Goal: Information Seeking & Learning: Learn about a topic

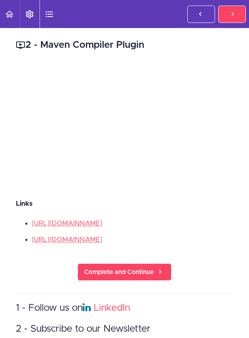
click at [1, 205] on div "2 - Maven Compiler Plugin Links [URL][DOMAIN_NAME] [URL][DOMAIN_NAME] Complete …" at bounding box center [124, 255] width 249 height 455
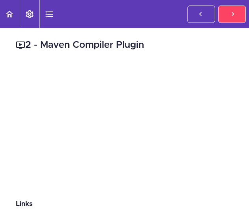
click at [232, 15] on use at bounding box center [233, 14] width 2 height 4
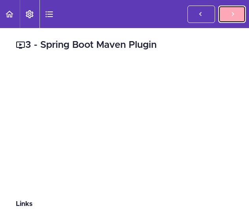
click at [232, 15] on icon at bounding box center [232, 14] width 9 height 8
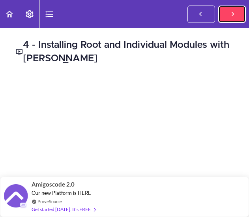
scroll to position [40, 0]
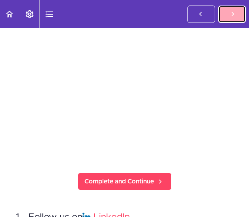
click at [227, 12] on link "Complete and Continue" at bounding box center [233, 14] width 28 height 17
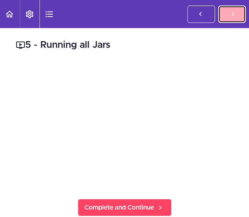
click at [228, 16] on link "Complete and Continue" at bounding box center [233, 14] width 28 height 17
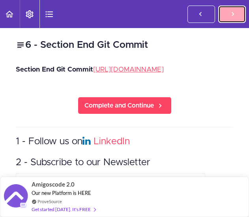
click at [233, 18] on icon at bounding box center [232, 14] width 9 height 8
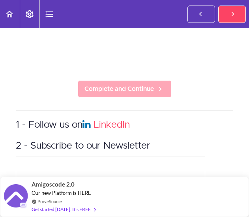
scroll to position [79, 0]
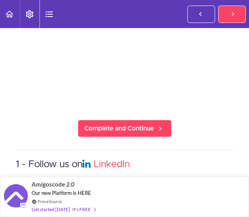
click at [213, 144] on div "1 - Intro Complete and Continue 1 - Follow us on LinkedIn 2 - Subscribe to our …" at bounding box center [124, 144] width 249 height 390
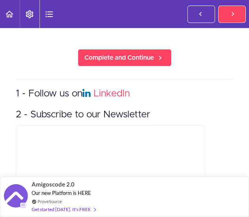
scroll to position [158, 0]
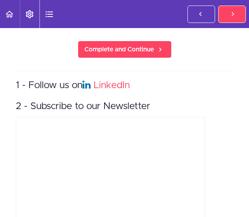
click at [230, 87] on div "1 - Intro Complete and Continue 1 - Follow us on LinkedIn 2 - Subscribe to our …" at bounding box center [124, 65] width 249 height 390
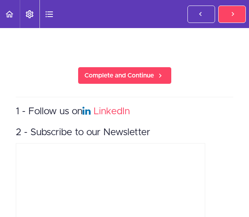
scroll to position [204, 0]
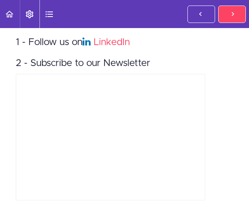
click at [225, 72] on div "1 - Follow us on LinkedIn 2 - Subscribe to our Newsletter" at bounding box center [125, 115] width 218 height 175
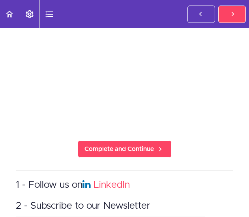
scroll to position [46, 0]
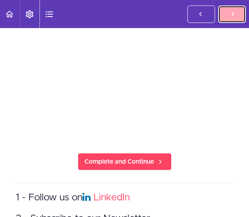
click at [233, 13] on icon at bounding box center [232, 14] width 9 height 8
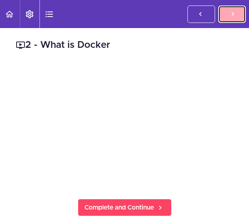
click at [234, 11] on icon at bounding box center [232, 14] width 9 height 8
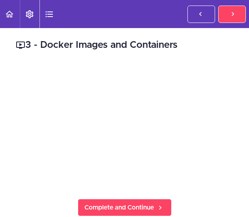
click at [232, 15] on icon at bounding box center [232, 14] width 9 height 8
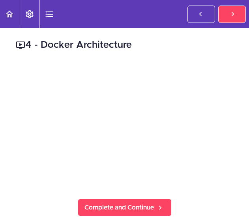
click at [224, 14] on link "Complete and Continue" at bounding box center [233, 14] width 28 height 17
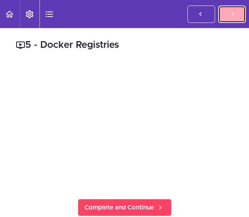
click at [231, 12] on icon at bounding box center [232, 14] width 9 height 8
click at [228, 7] on link "Complete and Continue" at bounding box center [233, 14] width 28 height 17
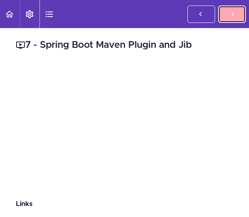
click at [224, 13] on link "Complete and Continue" at bounding box center [233, 14] width 28 height 17
